Goal: Check status: Check status

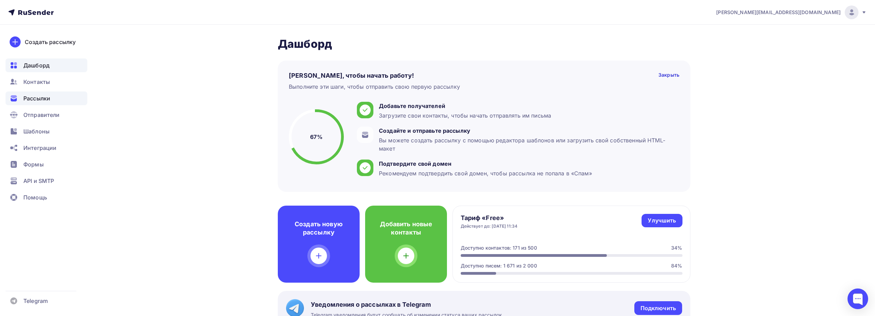
click at [46, 99] on span "Рассылки" at bounding box center [36, 98] width 27 height 8
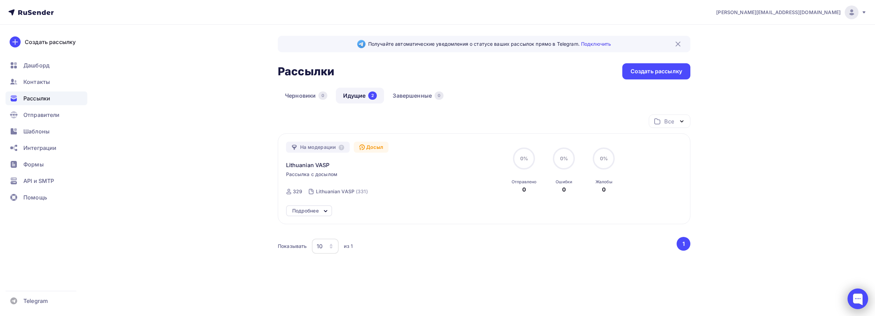
click at [851, 294] on div at bounding box center [857, 298] width 21 height 21
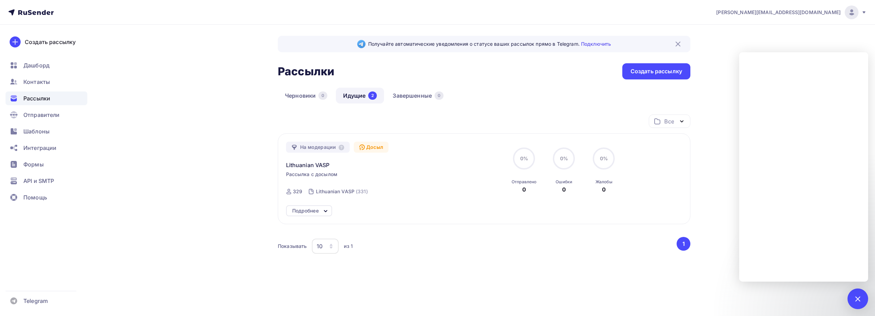
scroll to position [8, 0]
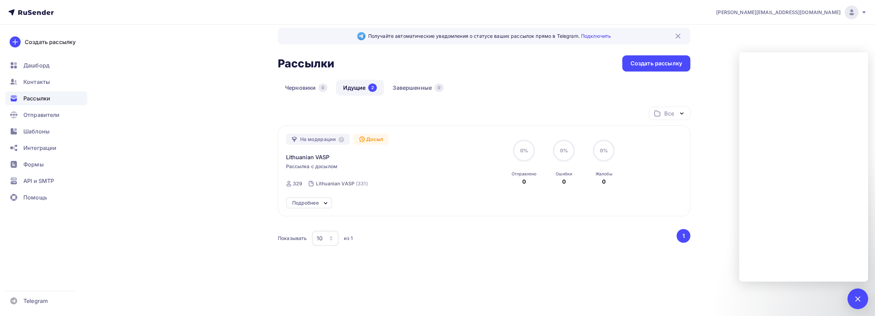
click at [37, 99] on span "Рассылки" at bounding box center [36, 98] width 27 height 8
click at [317, 89] on link "Черновики 0" at bounding box center [306, 88] width 57 height 16
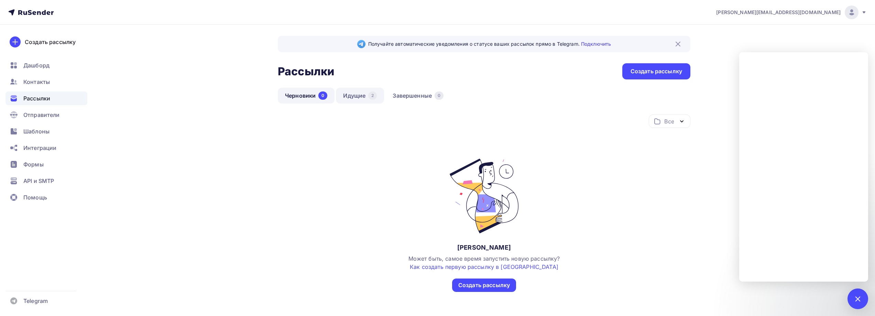
click at [358, 97] on link "Идущие 2" at bounding box center [360, 96] width 48 height 16
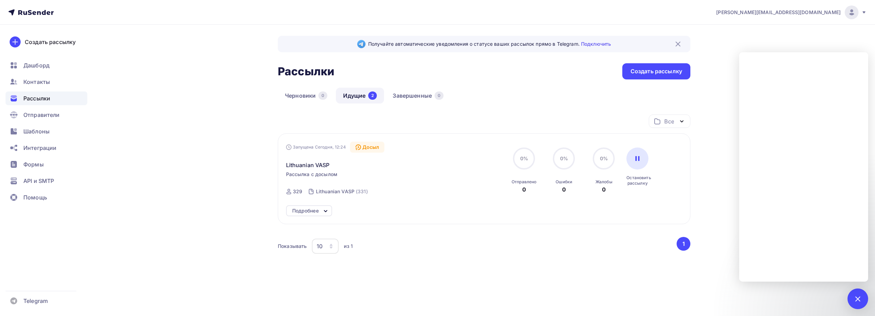
click at [307, 121] on div "Все Все папки Создать новую папку" at bounding box center [484, 123] width 412 height 19
click at [323, 209] on icon at bounding box center [325, 211] width 8 height 8
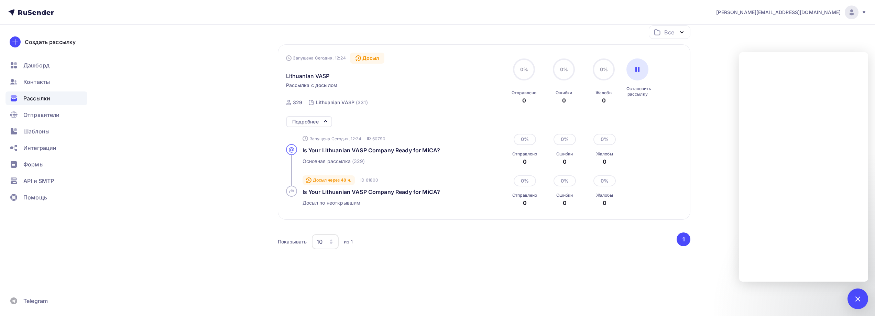
scroll to position [92, 0]
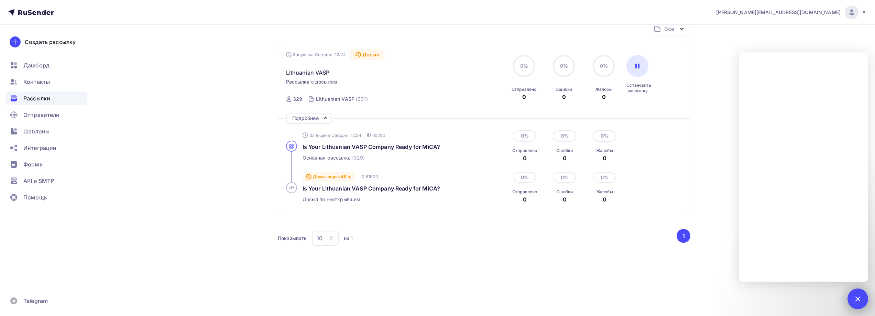
click at [853, 300] on div at bounding box center [857, 298] width 21 height 21
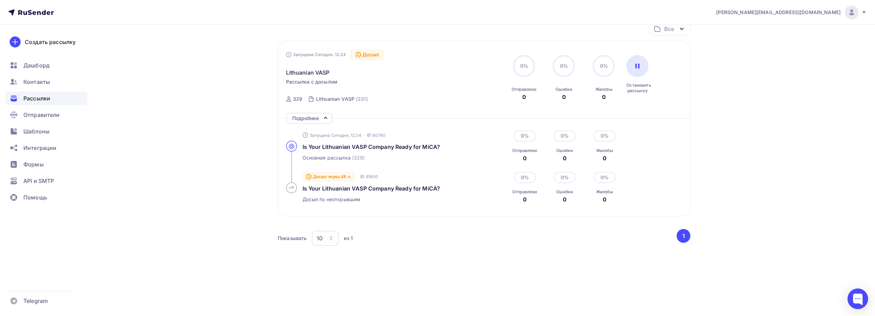
click at [34, 94] on div "Рассылки" at bounding box center [46, 98] width 82 height 14
click at [34, 99] on span "Рассылки" at bounding box center [36, 98] width 27 height 8
click at [36, 98] on span "Рассылки" at bounding box center [36, 98] width 27 height 8
click at [47, 63] on span "Дашборд" at bounding box center [36, 65] width 26 height 8
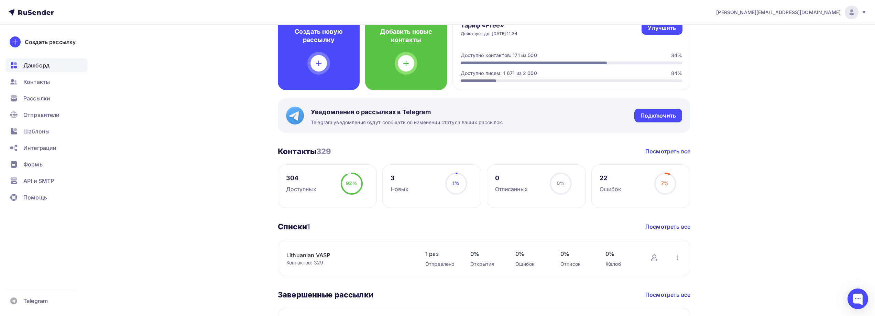
scroll to position [206, 0]
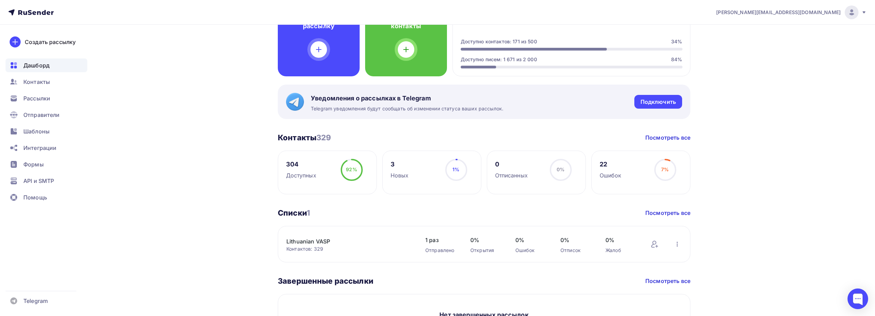
click at [317, 238] on link "Lithuanian VASP" at bounding box center [344, 241] width 117 height 8
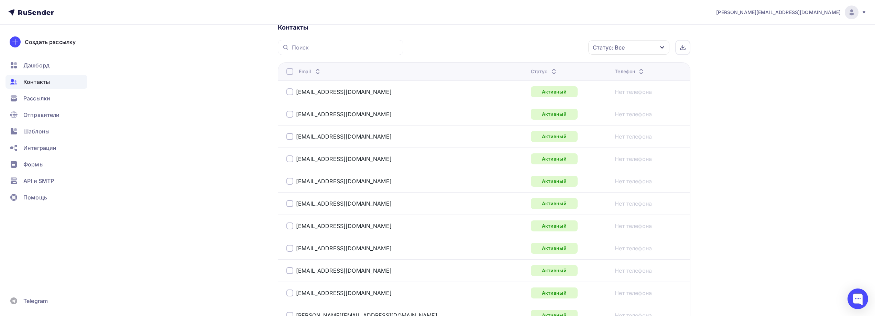
scroll to position [34, 0]
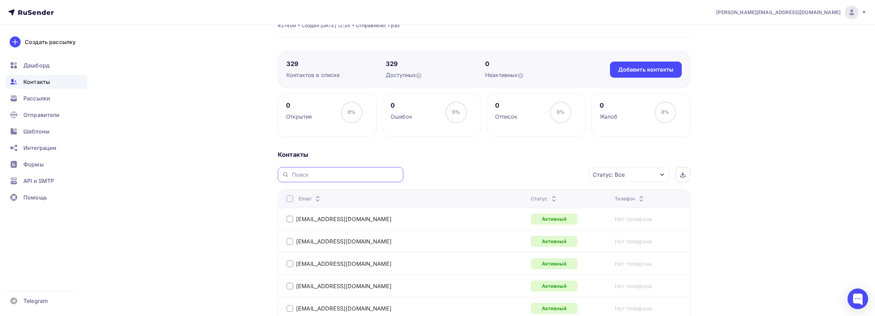
click at [327, 174] on input "text" at bounding box center [345, 175] width 107 height 8
type input "adamsmith"
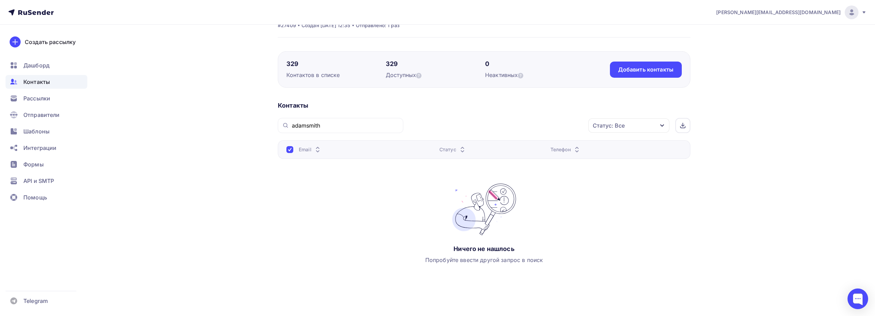
scroll to position [0, 0]
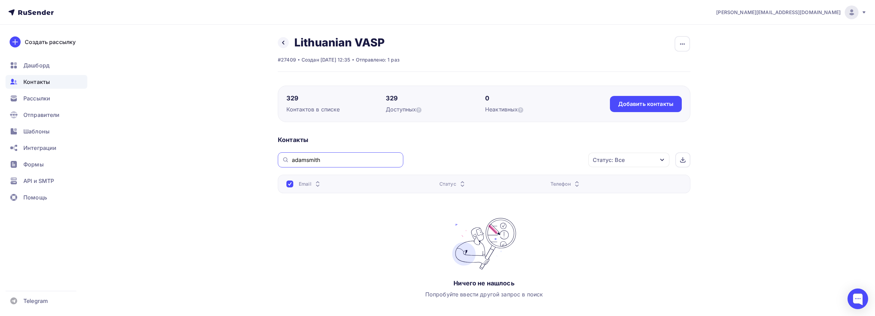
click at [320, 160] on input "adamsmith" at bounding box center [345, 160] width 107 height 8
click at [240, 140] on div "Назад Lithuanian VASP Переименовать список Скачать список Отписать адреса Настр…" at bounding box center [437, 191] width 563 height 332
click at [30, 98] on span "Рассылки" at bounding box center [36, 98] width 27 height 8
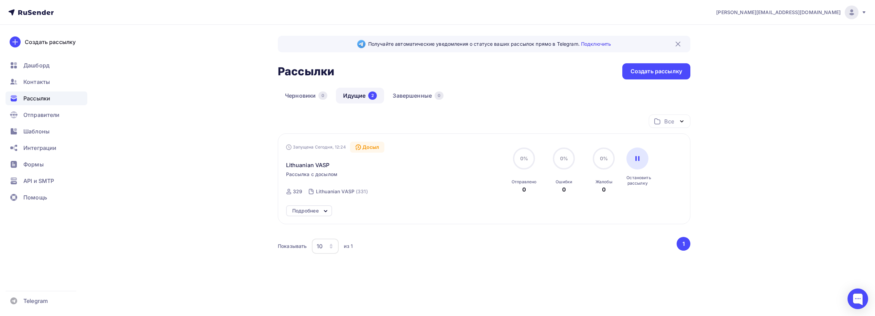
click at [357, 94] on link "Идущие 2" at bounding box center [360, 96] width 48 height 16
click at [299, 98] on link "Черновики 0" at bounding box center [306, 96] width 57 height 16
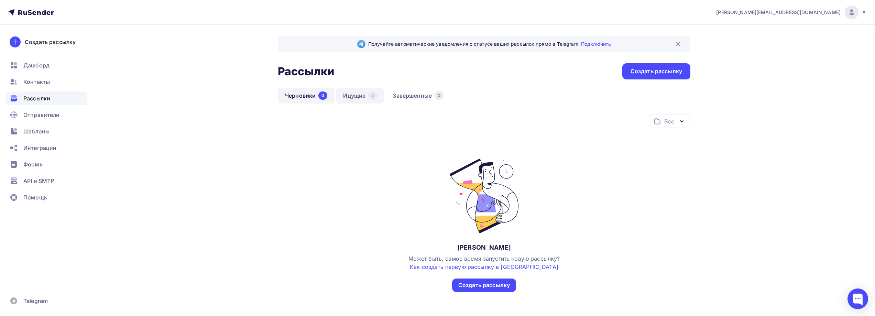
click at [346, 94] on link "Идущие 2" at bounding box center [360, 96] width 48 height 16
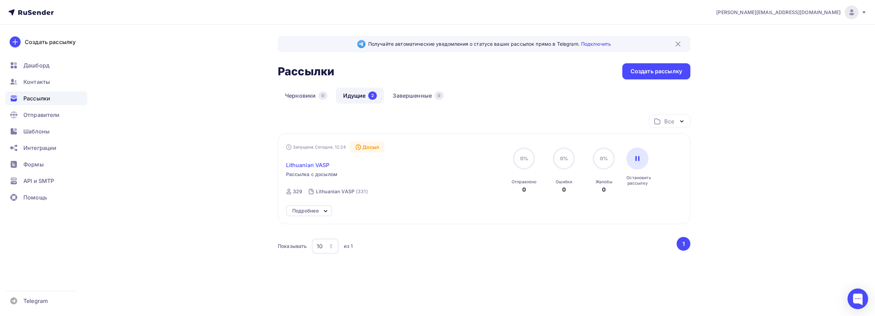
click at [311, 164] on span "Lithuanian VASP" at bounding box center [308, 165] width 44 height 8
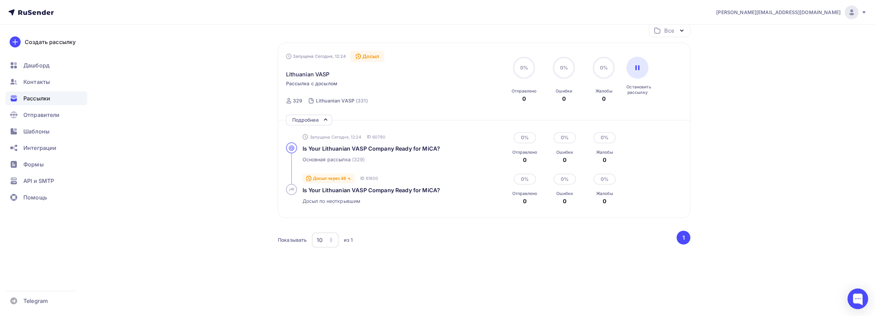
scroll to position [92, 0]
click at [420, 145] on span "Is Your Lithuanian VASP Company Ready for MiCA?" at bounding box center [371, 146] width 138 height 7
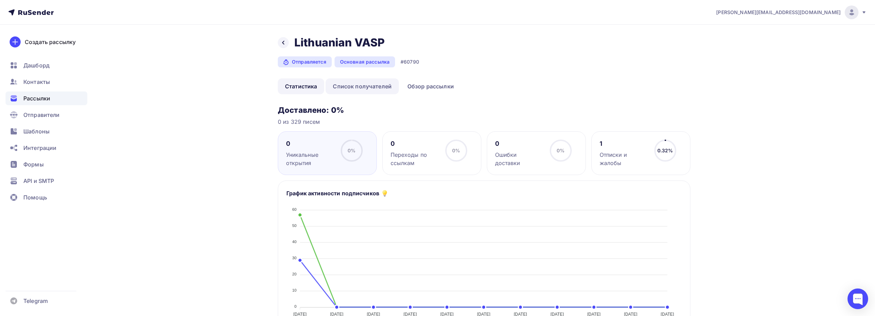
click at [377, 86] on link "Список получателей" at bounding box center [361, 86] width 73 height 16
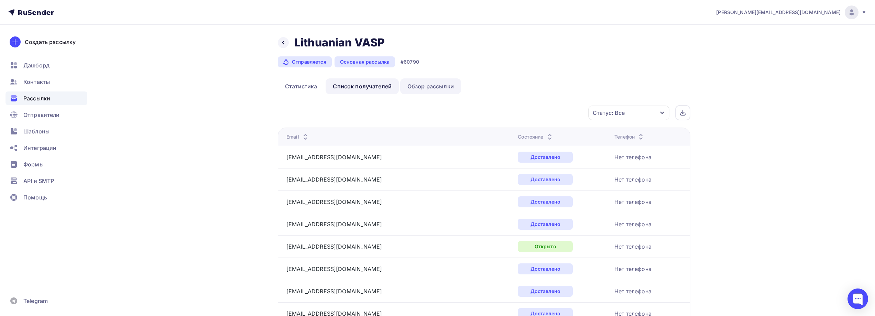
click at [445, 89] on link "Обзор рассылки" at bounding box center [430, 86] width 61 height 16
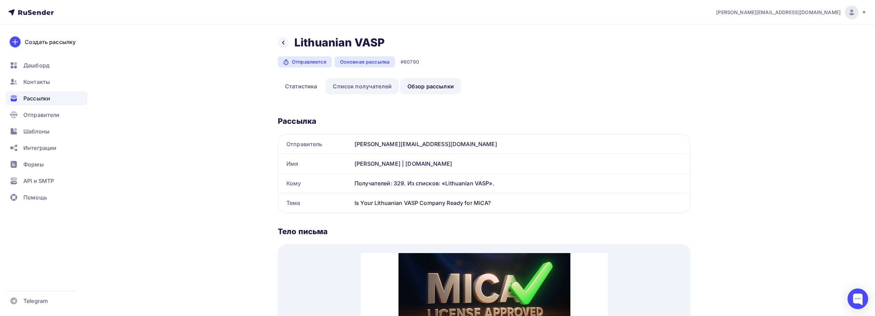
click at [383, 86] on link "Список получателей" at bounding box center [361, 86] width 73 height 16
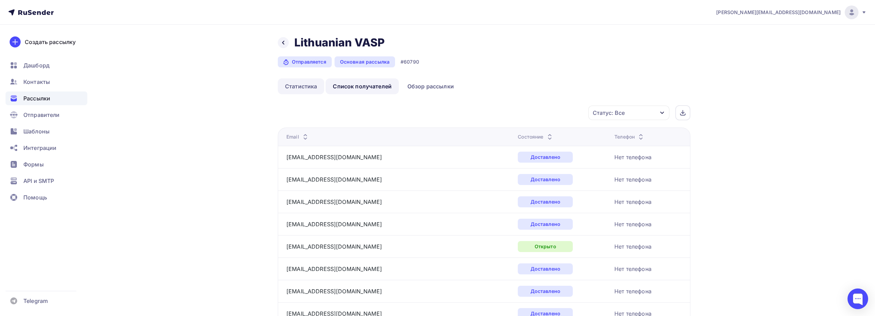
click at [315, 83] on link "Статистика" at bounding box center [301, 86] width 46 height 16
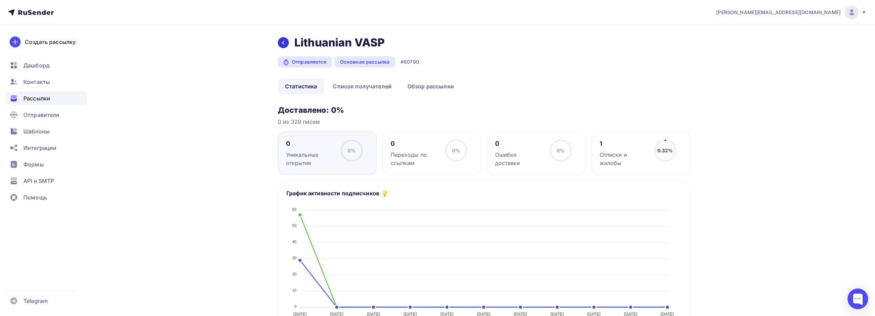
click at [285, 42] on icon at bounding box center [282, 42] width 5 height 5
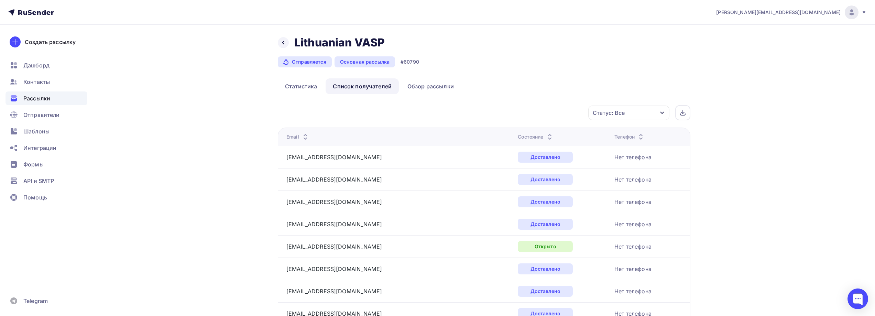
click at [45, 96] on span "Рассылки" at bounding box center [36, 98] width 27 height 8
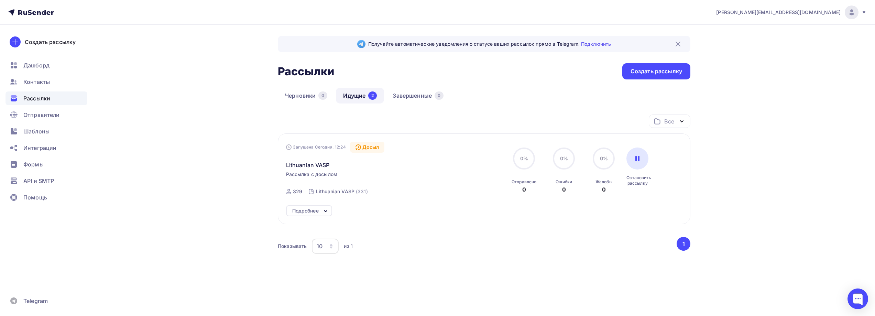
click at [821, 142] on div "[PERSON_NAME][EMAIL_ADDRESS][DOMAIN_NAME] Аккаунт Тарифы Выйти Создать рассылку…" at bounding box center [437, 162] width 875 height 324
click at [111, 99] on div "[PERSON_NAME][EMAIL_ADDRESS][DOMAIN_NAME] Аккаунт Тарифы Выйти Создать рассылку…" at bounding box center [437, 162] width 875 height 324
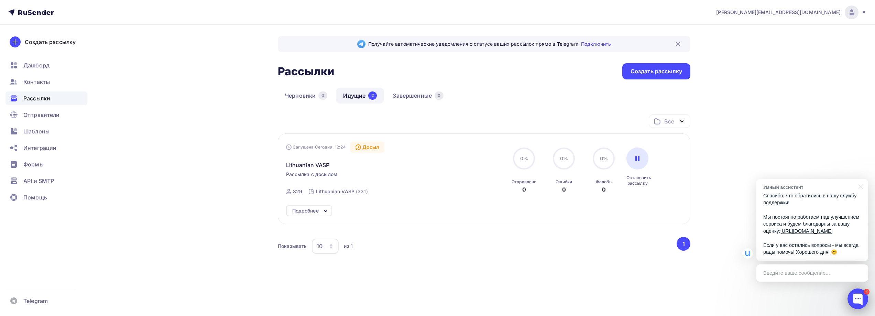
click at [857, 296] on div at bounding box center [857, 298] width 21 height 21
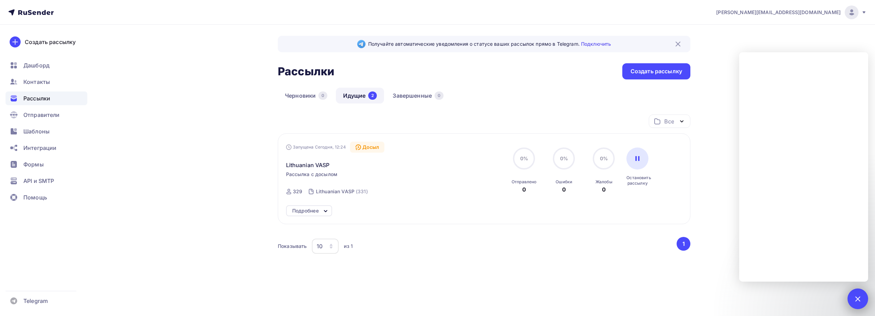
click at [855, 298] on div at bounding box center [857, 298] width 9 height 9
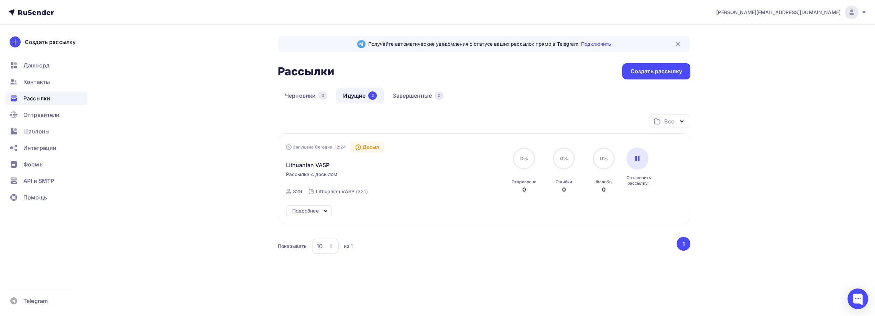
click at [346, 91] on link "Идущие 2" at bounding box center [360, 96] width 48 height 16
click at [562, 189] on div "32" at bounding box center [563, 189] width 7 height 8
click at [560, 156] on span "46.3%" at bounding box center [564, 158] width 16 height 6
click at [606, 154] on circle at bounding box center [603, 158] width 21 height 21
click at [603, 160] on span "6.9%" at bounding box center [603, 158] width 13 height 6
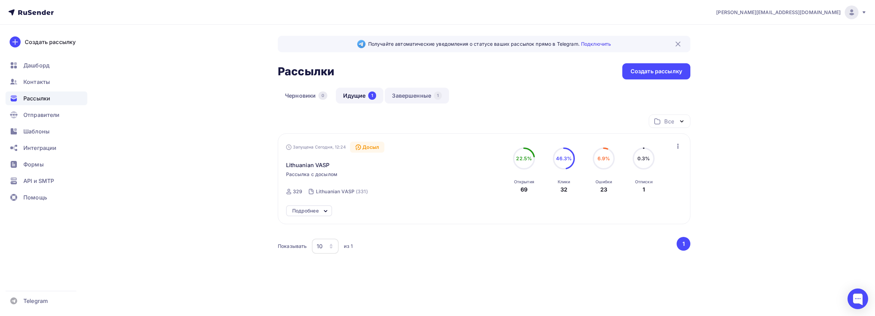
click at [400, 94] on link "Завершенные 1" at bounding box center [417, 96] width 64 height 16
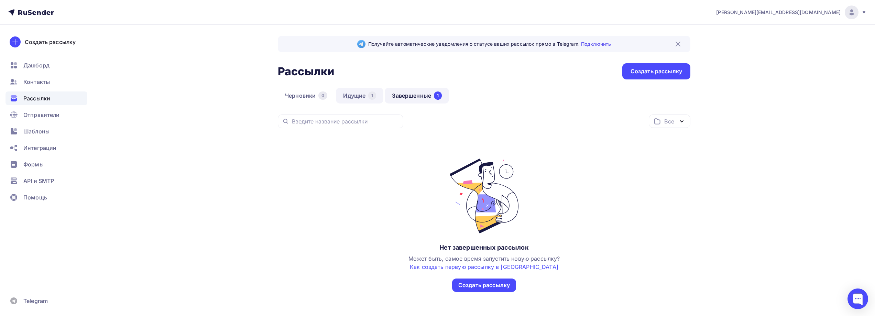
click at [356, 95] on link "Идущие 1" at bounding box center [359, 96] width 47 height 16
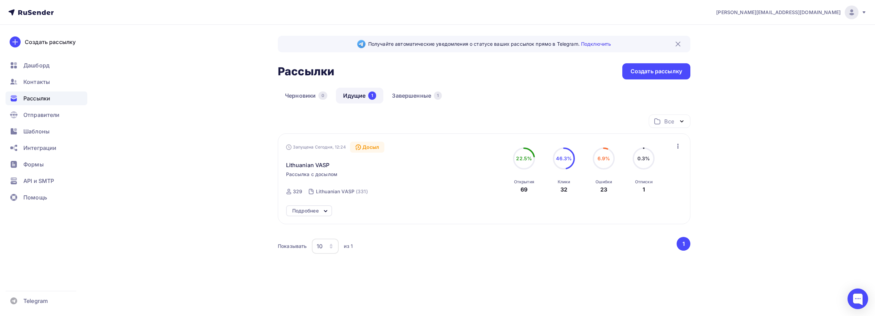
click at [207, 188] on div "Получайте автоматические уведомления о статусе ваших рассылок прямо в Telegram.…" at bounding box center [437, 174] width 563 height 299
click at [475, 195] on div "Запущена Сегодня, 12:24 Досыл Lithuanian VASP Рассылка с досылом Отправлена Сег…" at bounding box center [484, 171] width 396 height 58
click at [36, 85] on span "Контакты" at bounding box center [36, 82] width 26 height 8
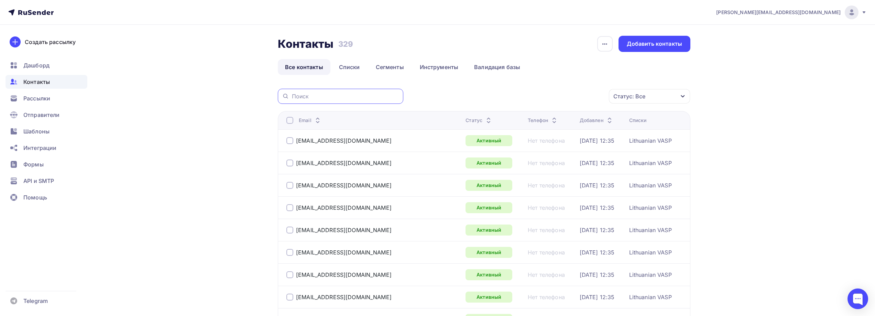
click at [326, 99] on input "text" at bounding box center [345, 96] width 107 height 8
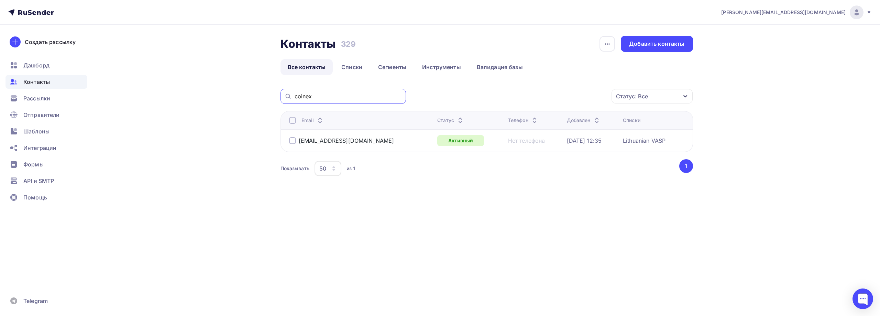
click at [326, 99] on input "coinex" at bounding box center [348, 96] width 107 height 8
type input "lama"
click at [327, 226] on div "alex@startuppia.com Аккаунт Тарифы Выйти Создать рассылку Дашборд Контакты Расс…" at bounding box center [440, 158] width 880 height 316
click at [43, 99] on span "Рассылки" at bounding box center [36, 98] width 27 height 8
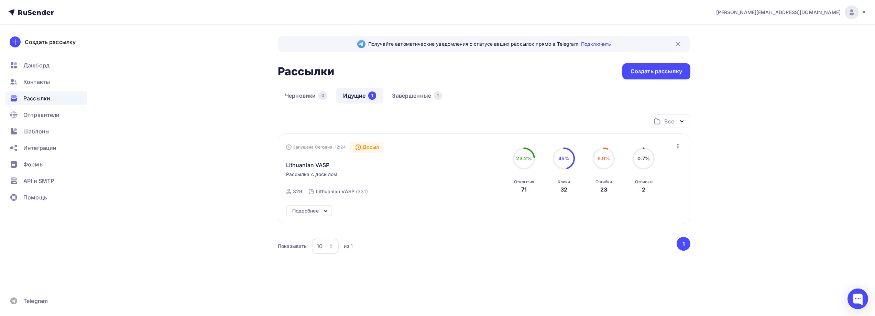
click at [329, 211] on icon at bounding box center [325, 211] width 8 height 8
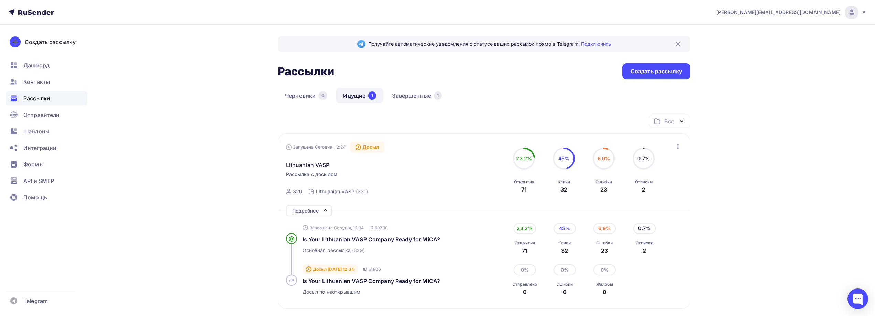
click at [327, 211] on icon at bounding box center [325, 210] width 3 height 1
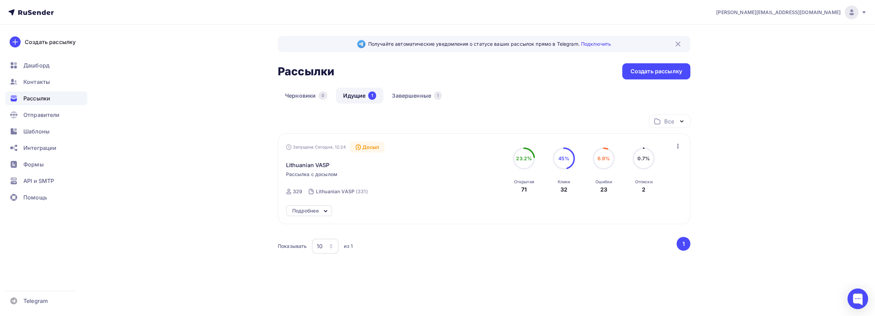
click at [326, 211] on icon at bounding box center [325, 210] width 3 height 1
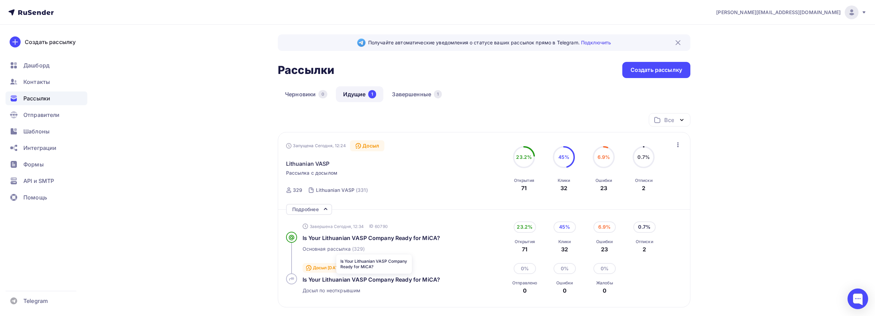
scroll to position [92, 0]
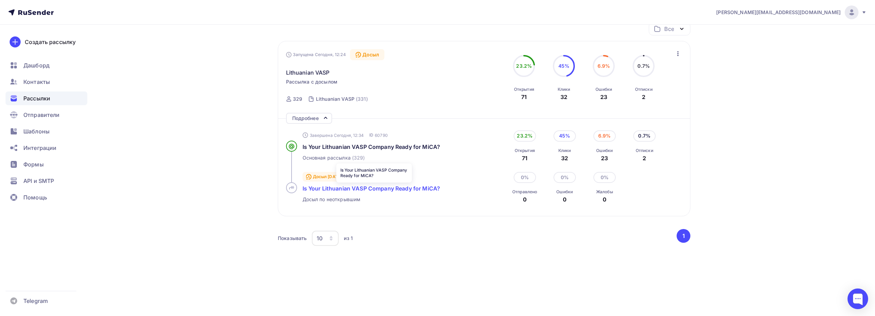
click at [374, 191] on span "Is Your Lithuanian VASP Company Ready for MiCA?" at bounding box center [371, 188] width 138 height 7
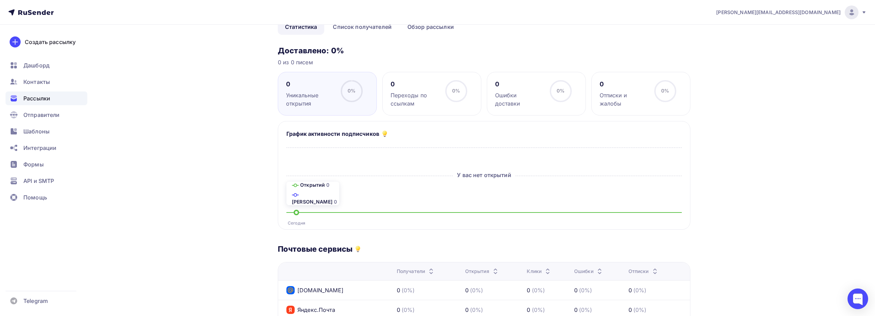
scroll to position [137, 0]
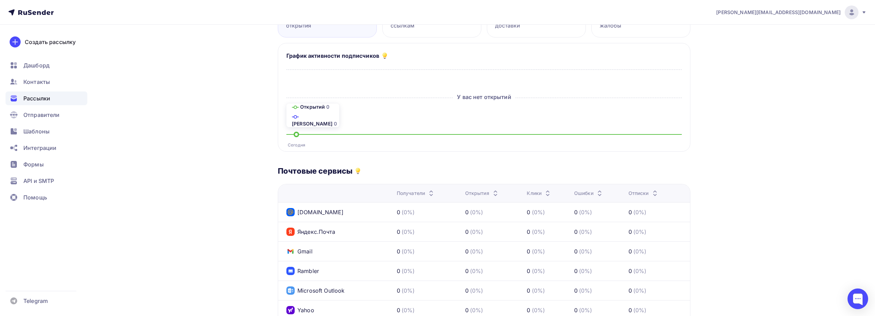
click at [41, 100] on span "Рассылки" at bounding box center [36, 98] width 27 height 8
